Goal: Information Seeking & Learning: Learn about a topic

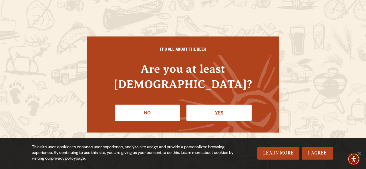
click at [205, 107] on link "Yes" at bounding box center [218, 113] width 65 height 17
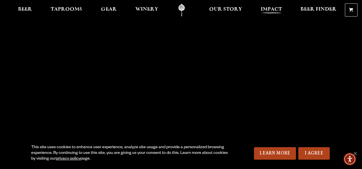
click at [278, 9] on span "Impact" at bounding box center [270, 9] width 21 height 5
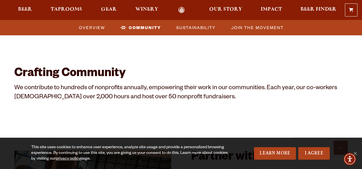
scroll to position [548, 0]
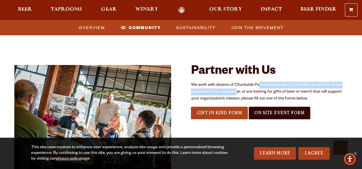
drag, startPoint x: 0, startPoint y: 0, endPoint x: 234, endPoint y: 89, distance: 250.9
click at [234, 89] on p "We work with dozens of Charitable Partners each year. If you’d like to use one …" at bounding box center [269, 92] width 157 height 21
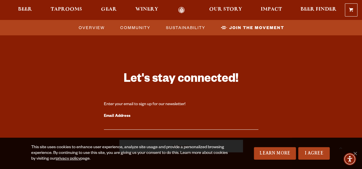
scroll to position [1837, 0]
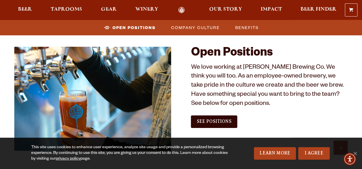
scroll to position [310, 0]
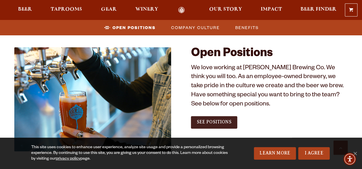
click at [205, 118] on link "See Positions" at bounding box center [214, 122] width 46 height 13
